Goal: Information Seeking & Learning: Learn about a topic

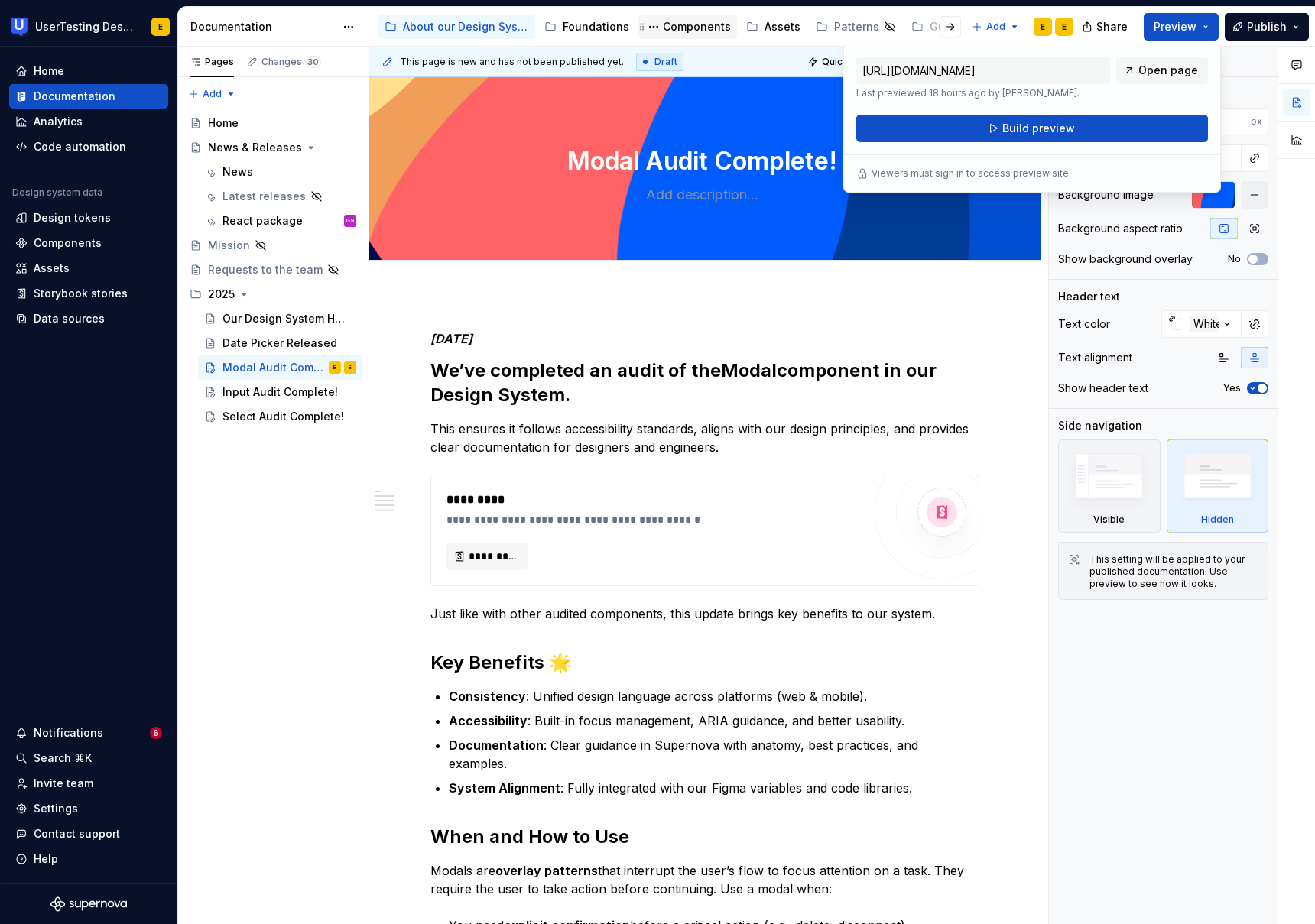
click at [694, 28] on div "Components" at bounding box center [697, 27] width 68 height 16
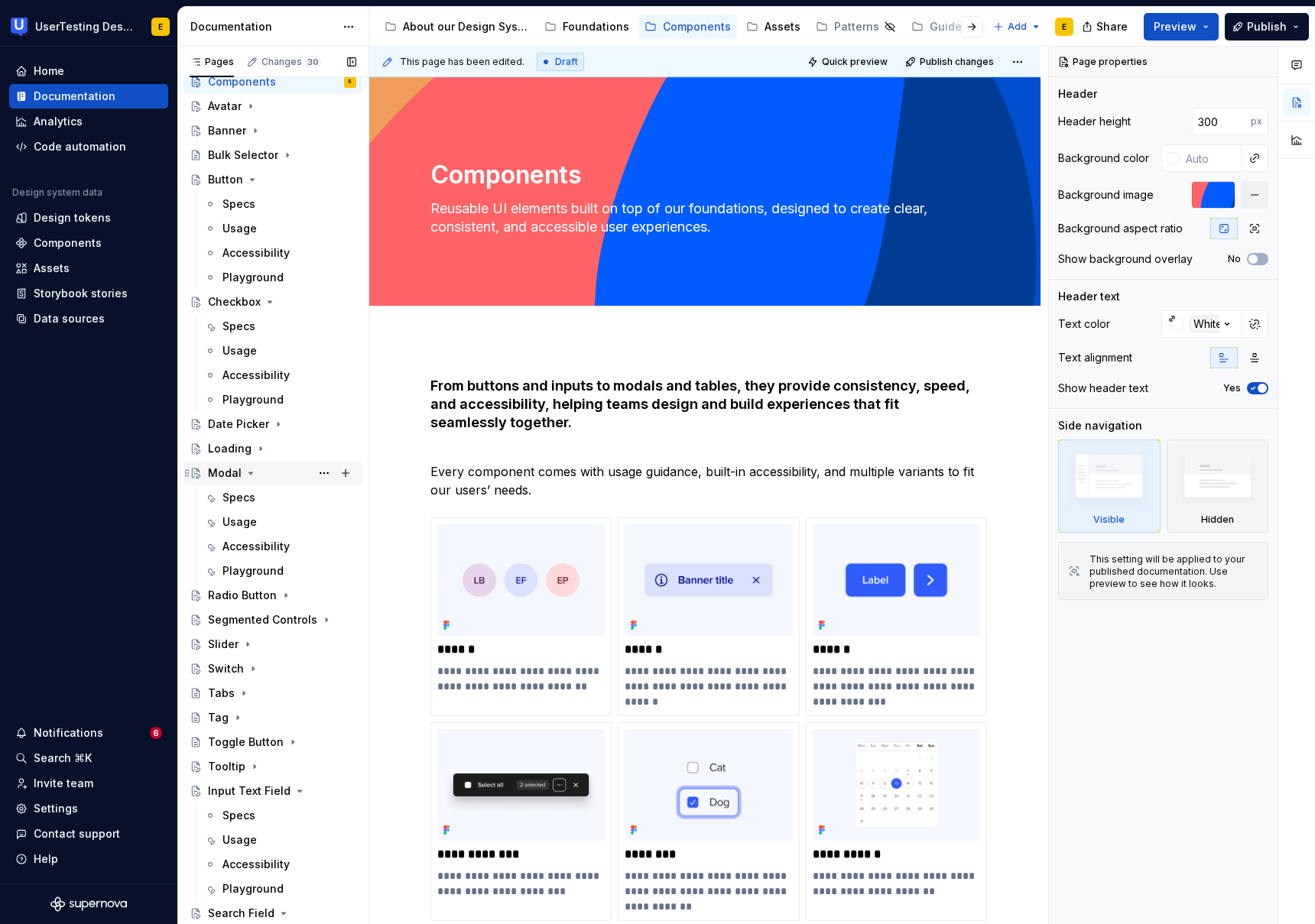
scroll to position [44, 0]
click at [227, 472] on div "Modal" at bounding box center [224, 470] width 34 height 16
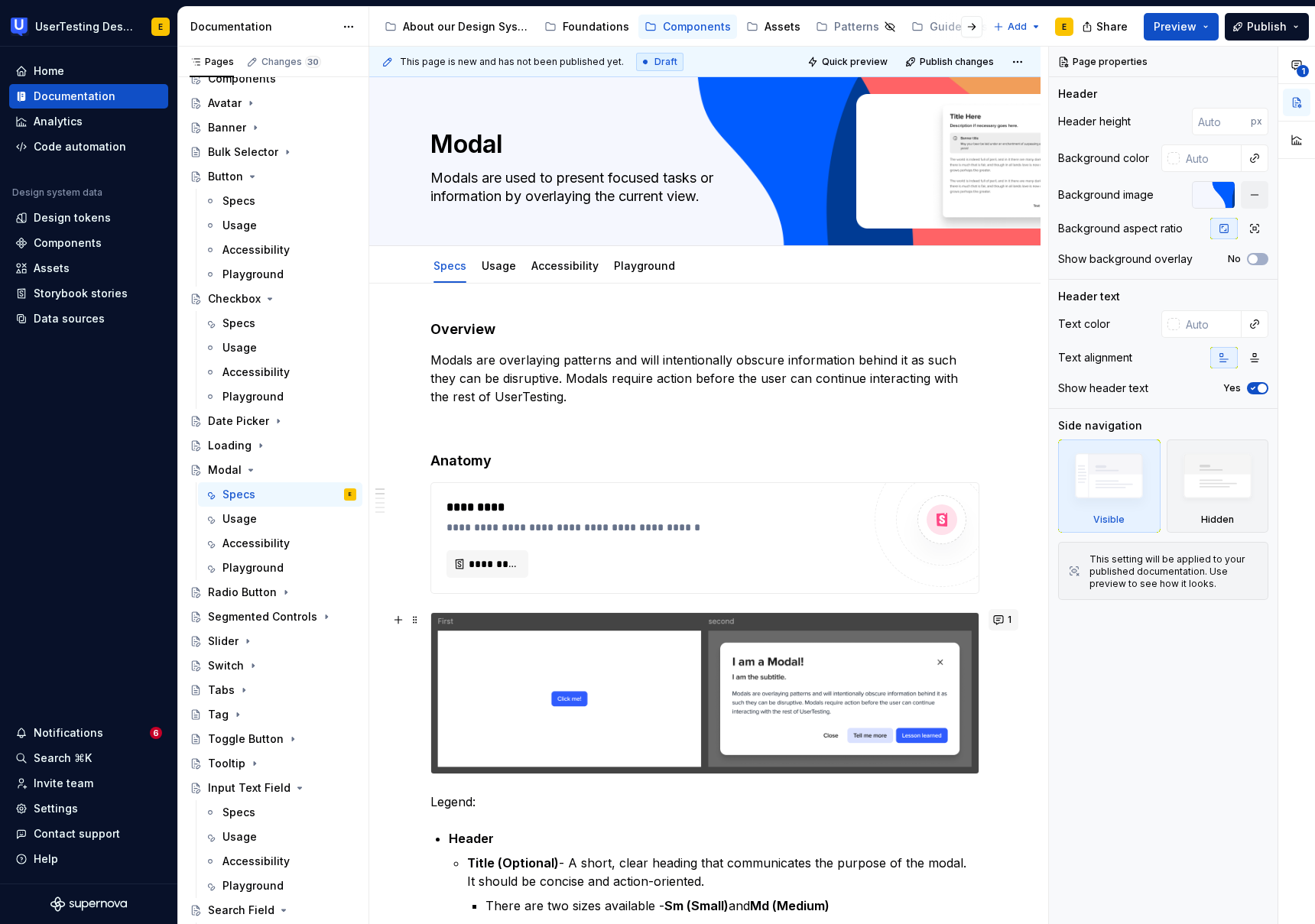
click at [1009, 619] on button "1" at bounding box center [1003, 619] width 30 height 22
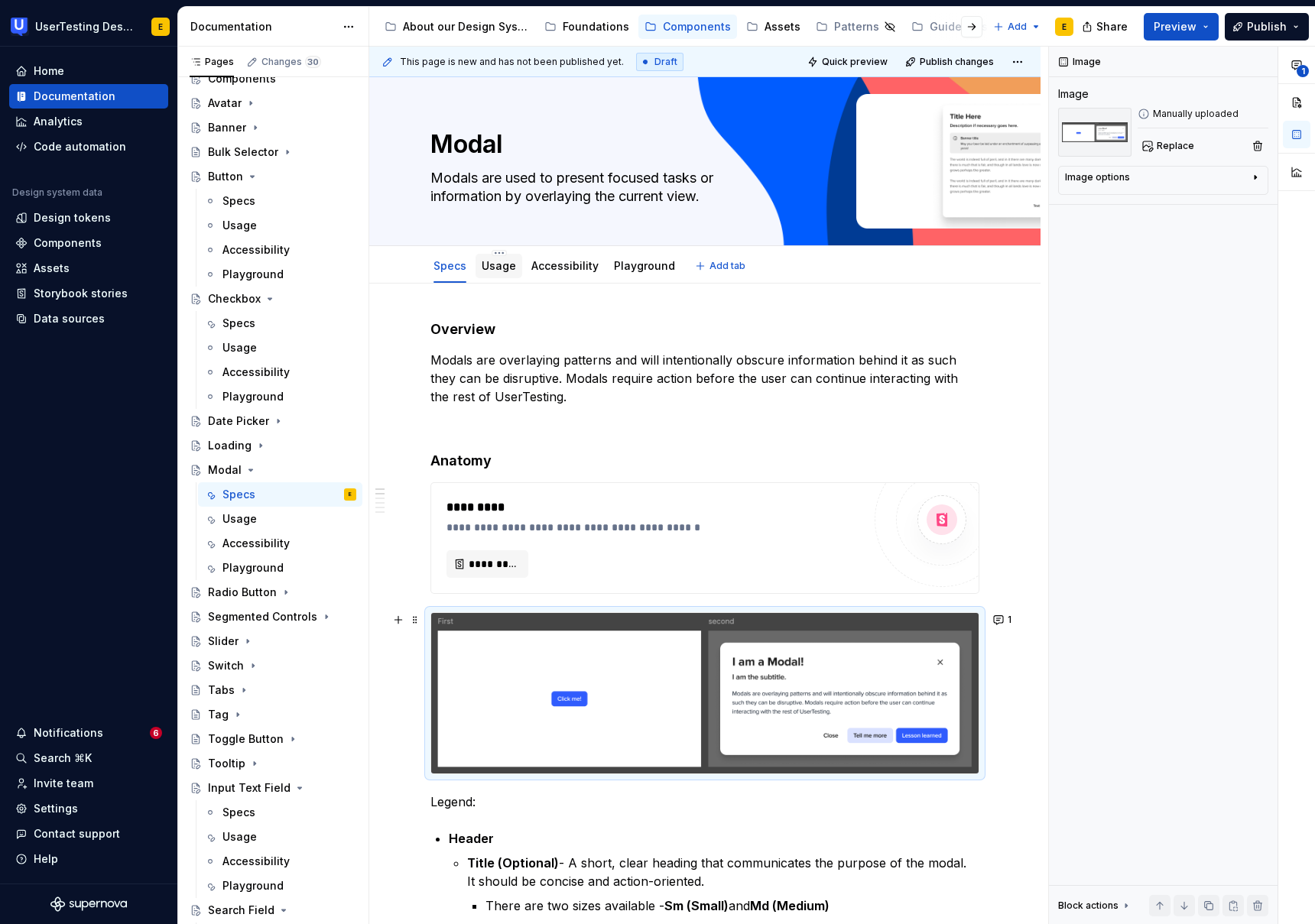
click at [497, 268] on link "Usage" at bounding box center [498, 265] width 34 height 13
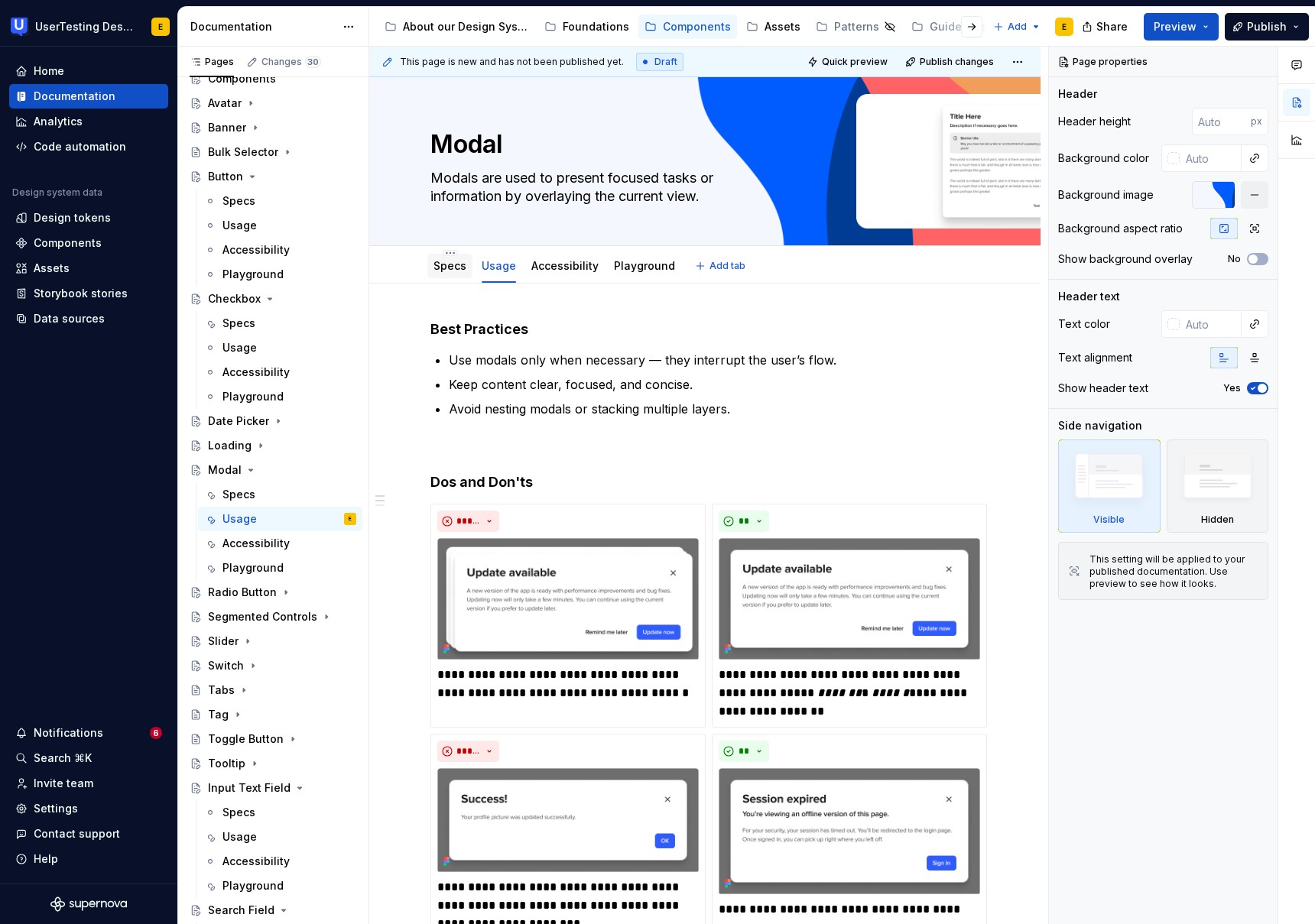
click at [452, 272] on div "Specs" at bounding box center [450, 266] width 33 height 16
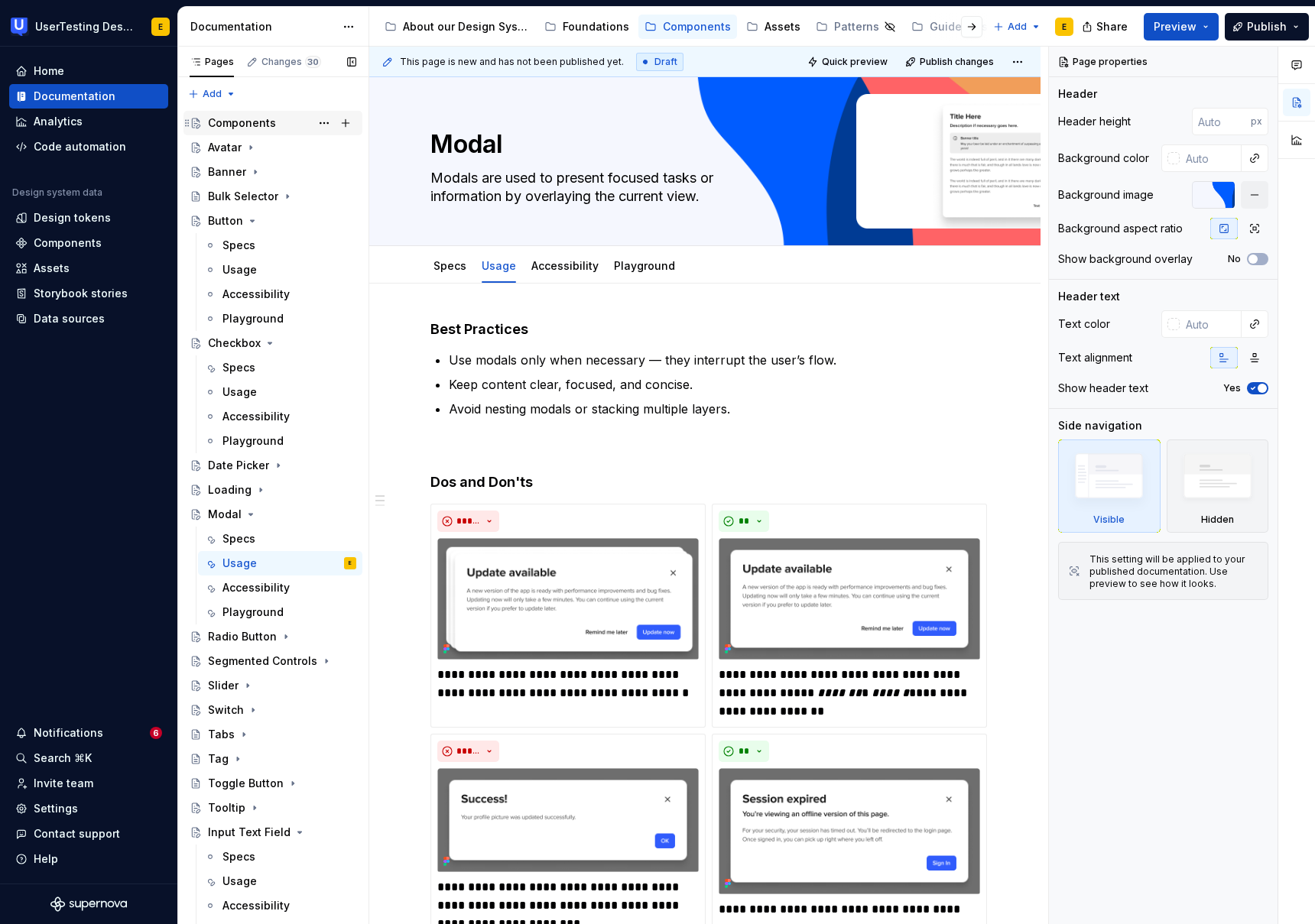
click at [243, 125] on div "Components" at bounding box center [242, 123] width 68 height 16
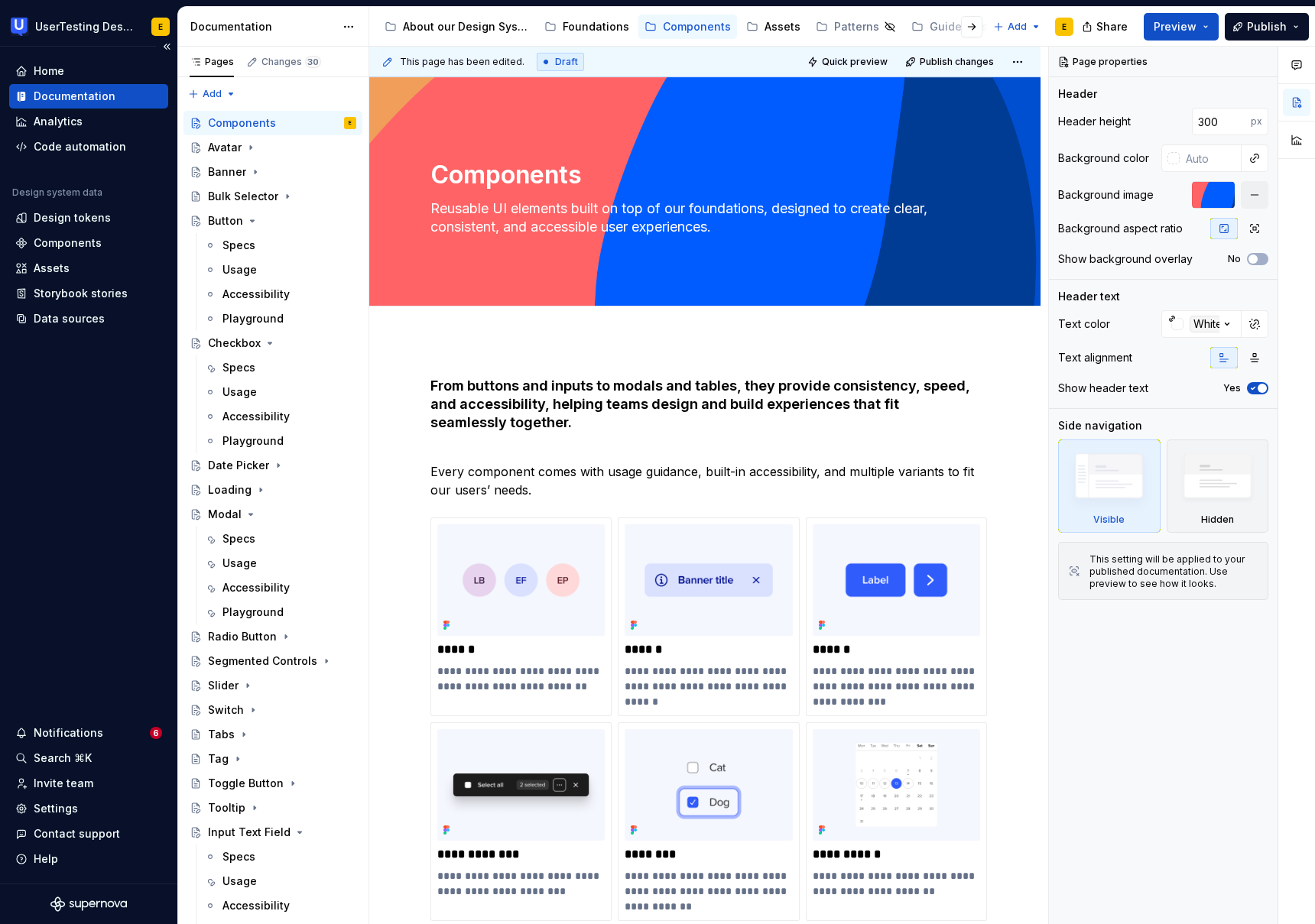
type textarea "*"
